Goal: Task Accomplishment & Management: Use online tool/utility

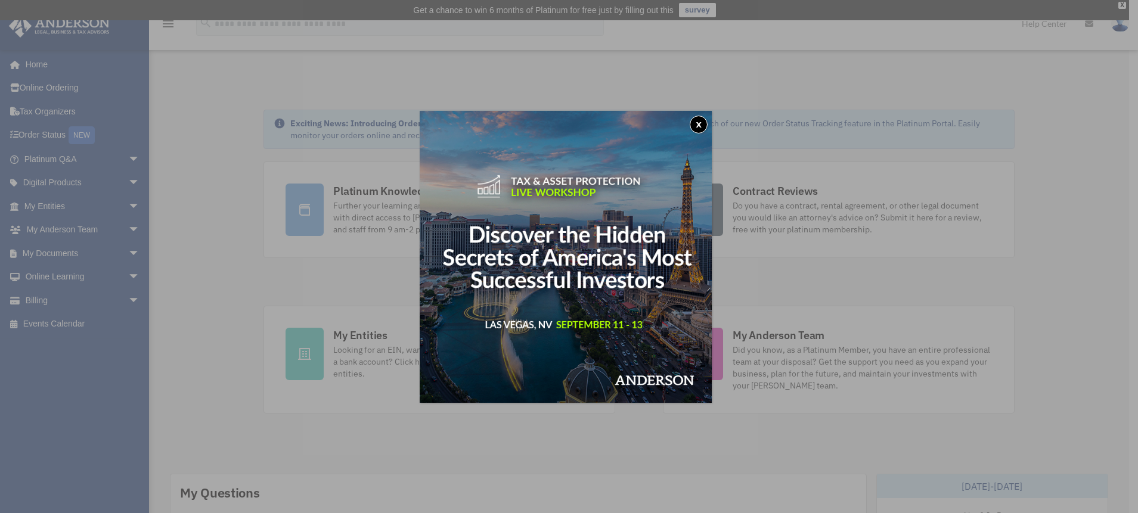
click at [697, 121] on button "x" at bounding box center [699, 125] width 18 height 18
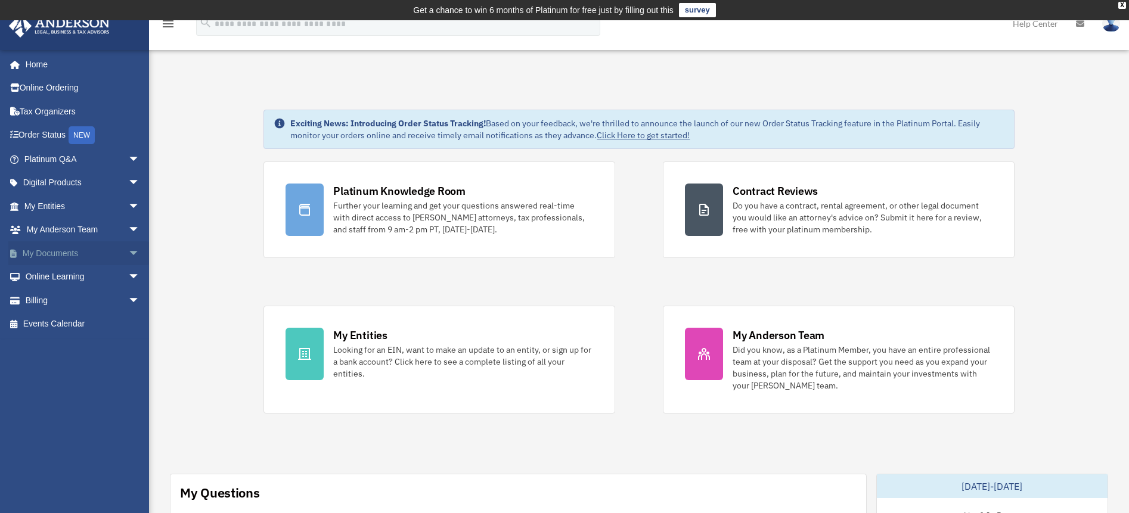
click at [92, 256] on link "My Documents arrow_drop_down" at bounding box center [83, 253] width 150 height 24
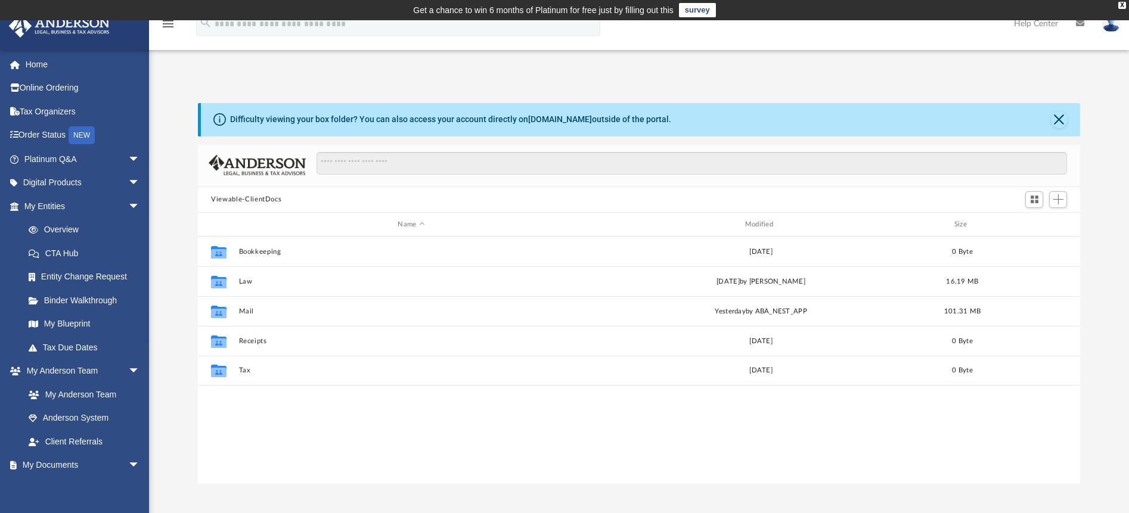
scroll to position [262, 873]
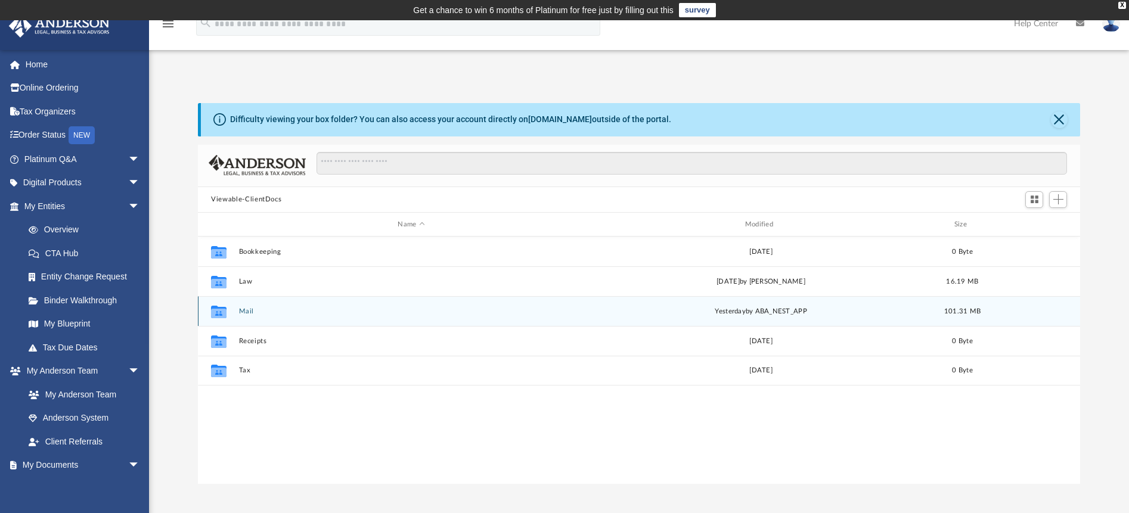
click at [241, 316] on div "Collaborated Folder Mail [DATE] by ABA_NEST_APP 101.31 MB" at bounding box center [639, 311] width 882 height 30
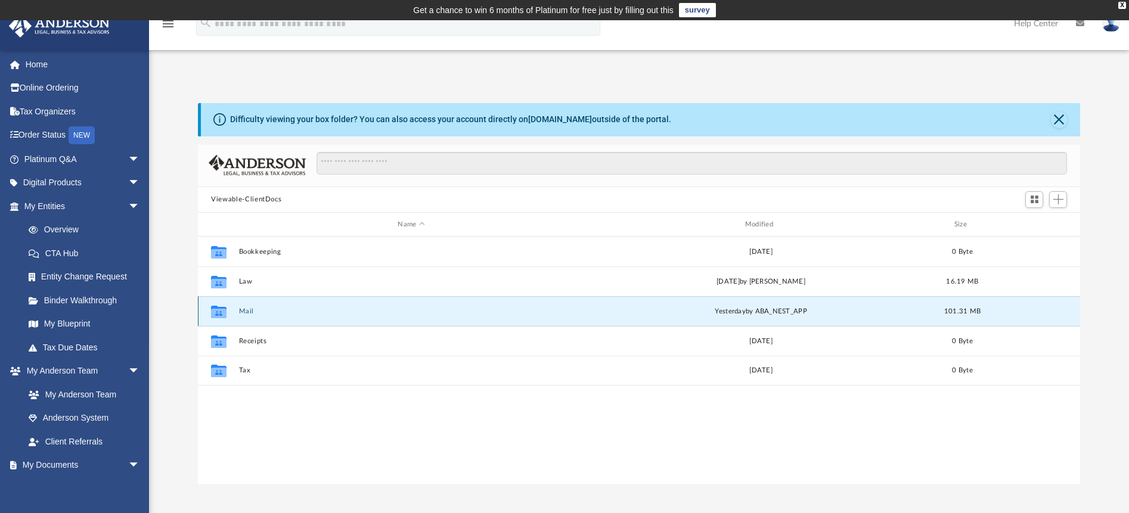
click at [510, 315] on div "Collaborated Folder Mail [DATE] by ABA_NEST_APP 101.31 MB" at bounding box center [639, 311] width 882 height 30
click at [253, 309] on button "Mail" at bounding box center [411, 312] width 345 height 8
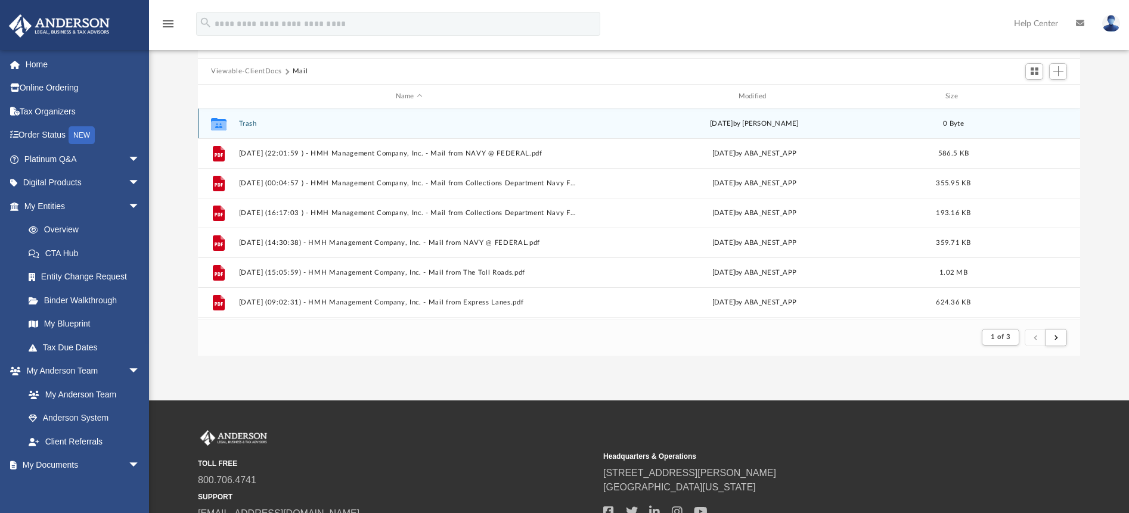
scroll to position [229, 0]
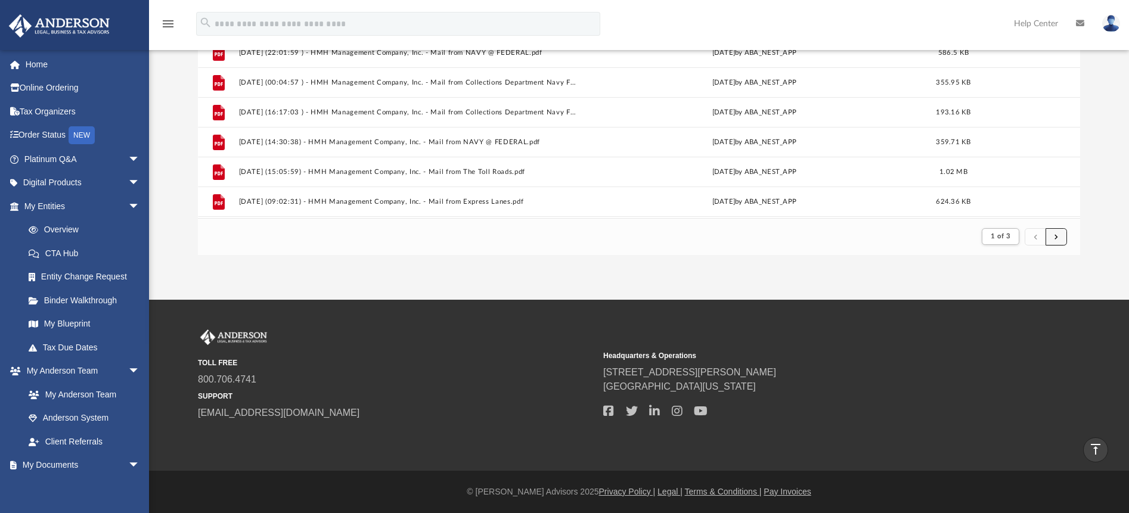
click at [1055, 234] on span "submit" at bounding box center [1057, 236] width 4 height 7
click at [1053, 242] on button "submit" at bounding box center [1056, 236] width 21 height 17
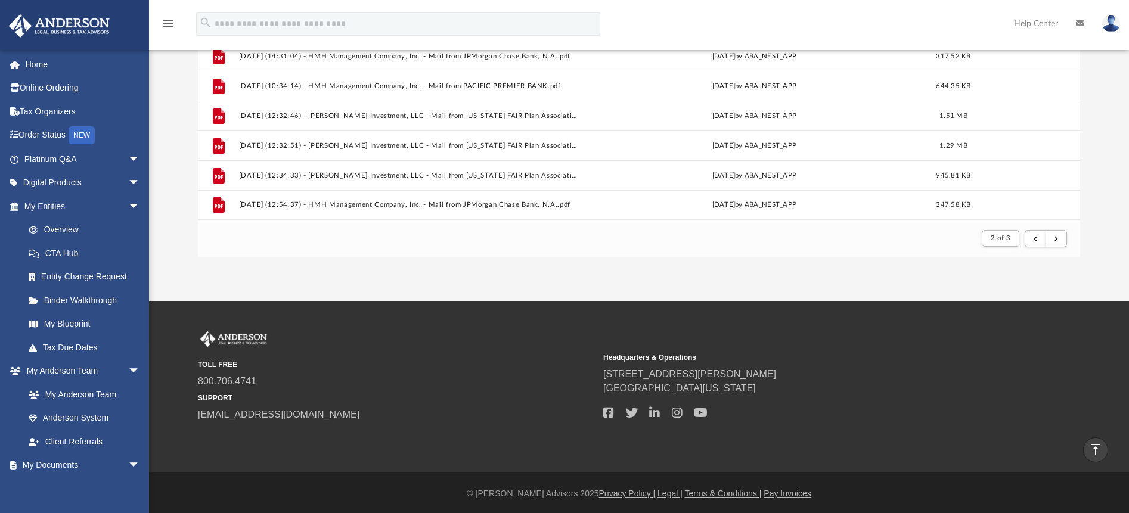
scroll to position [227, 0]
click at [1061, 244] on button "submit" at bounding box center [1056, 239] width 21 height 17
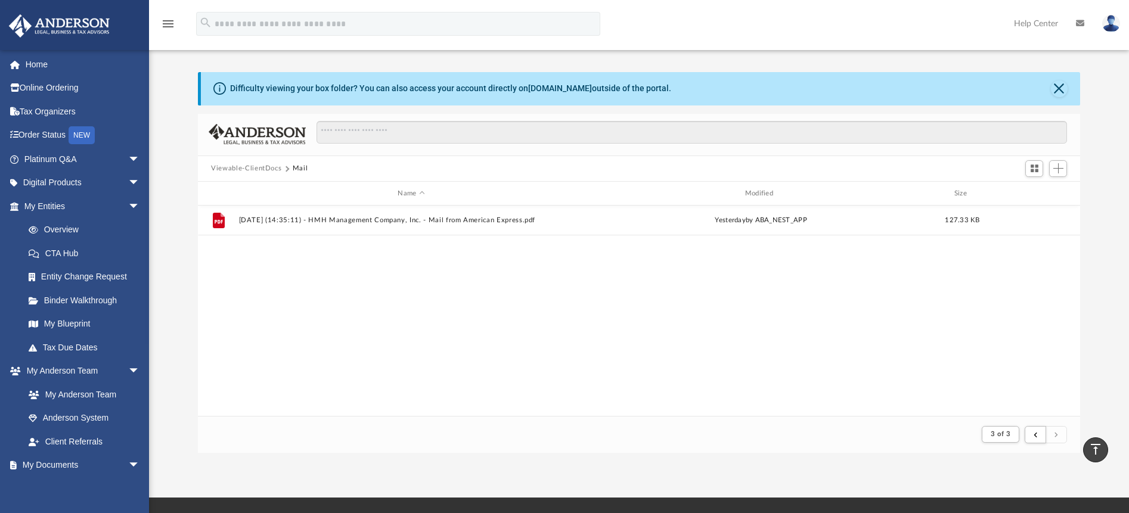
scroll to position [0, 0]
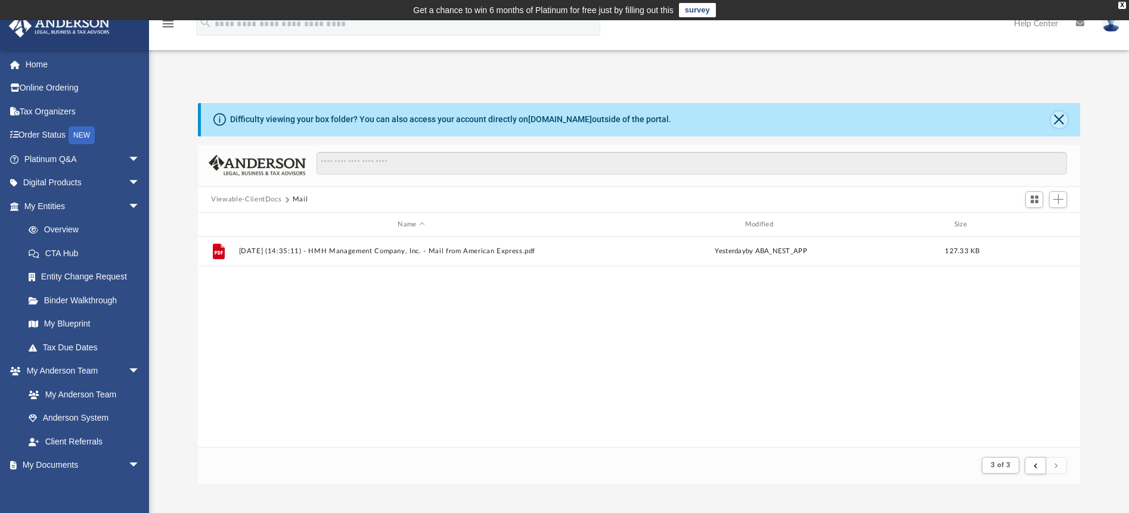
click at [1061, 120] on button "Close" at bounding box center [1059, 119] width 17 height 17
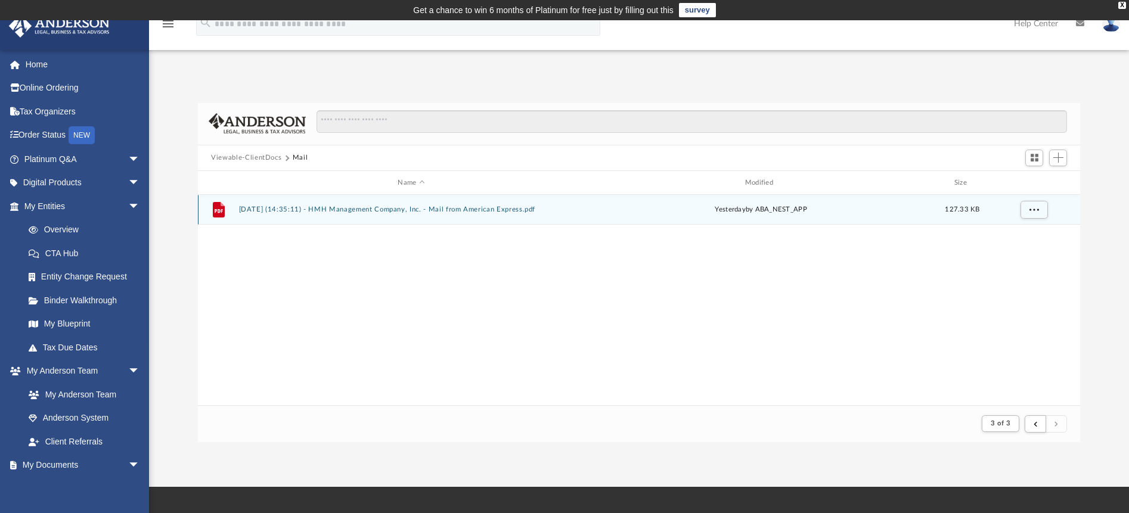
click at [354, 212] on button "[DATE] (14:35:11) - HMH Management Company, Inc. - Mail from American Express.p…" at bounding box center [411, 210] width 345 height 8
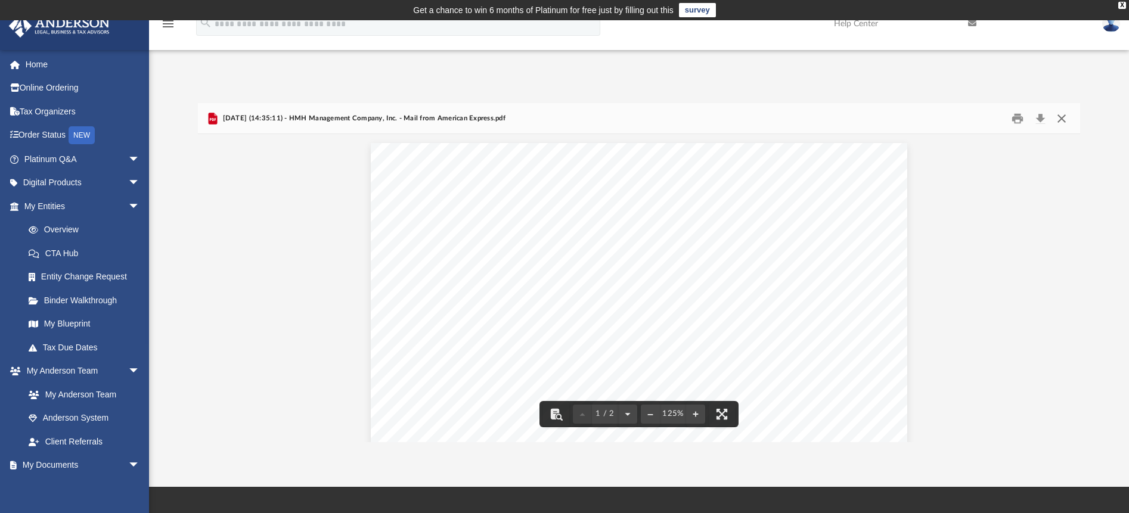
click at [1062, 123] on button "Close" at bounding box center [1060, 118] width 21 height 18
